Goal: Information Seeking & Learning: Find specific page/section

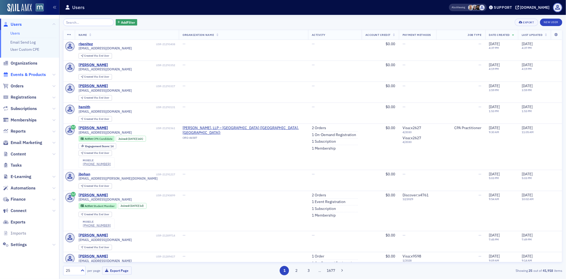
click at [24, 76] on span "Events & Products" at bounding box center [28, 75] width 35 height 6
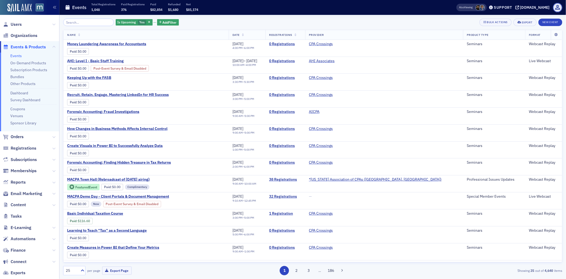
click at [80, 22] on input "search" at bounding box center [88, 22] width 51 height 7
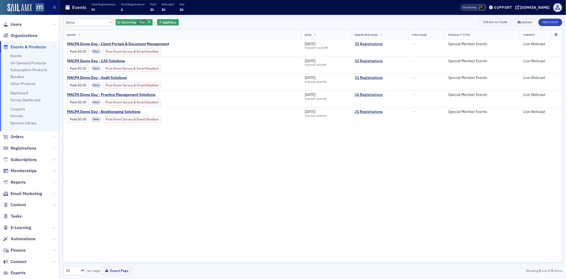
type input "Demo"
click at [192, 242] on div "Name Date Registrations Provider Product Type Format MACPA Demo Day - Client Po…" at bounding box center [312, 146] width 499 height 232
